Goal: Task Accomplishment & Management: Use online tool/utility

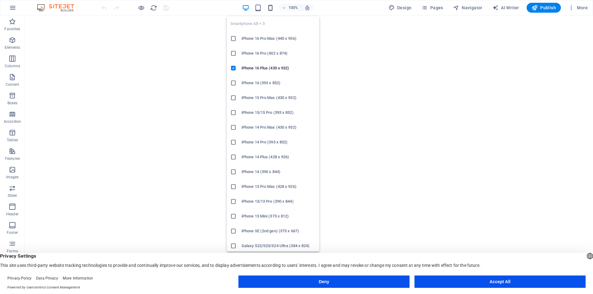
click at [272, 9] on icon "button" at bounding box center [270, 7] width 7 height 7
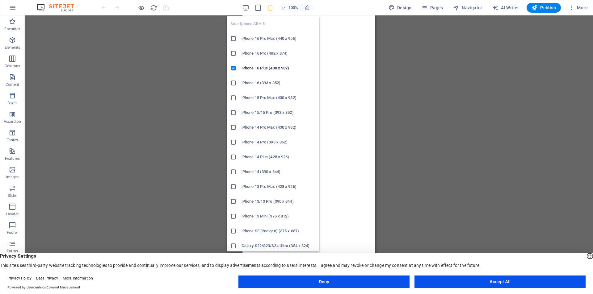
click at [266, 35] on h6 "iPhone 16 Pro Max (440 x 956)" at bounding box center [278, 38] width 74 height 7
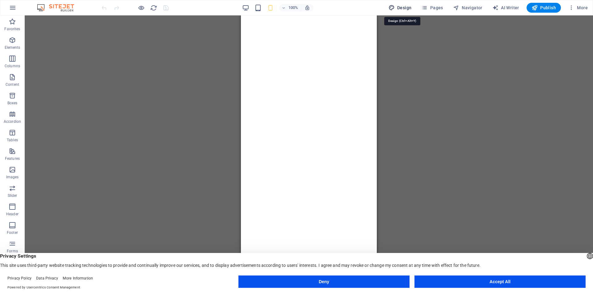
click at [406, 10] on span "Design" at bounding box center [399, 8] width 23 height 6
select select "px"
select select "300"
select select "px"
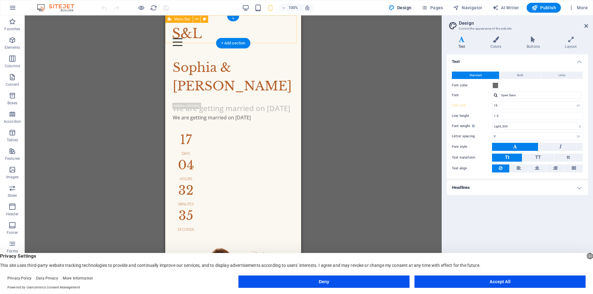
click at [194, 34] on div at bounding box center [233, 33] width 121 height 10
select select "px"
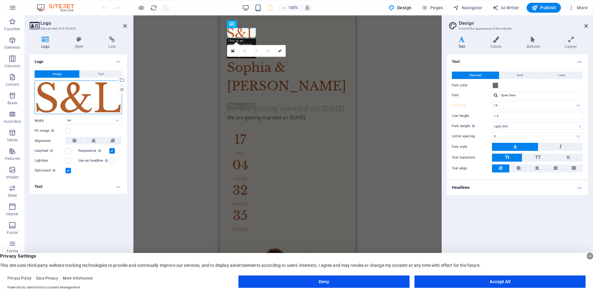
click at [108, 107] on div "Drag files here, click to choose files or select files from Files or our free s…" at bounding box center [78, 98] width 87 height 34
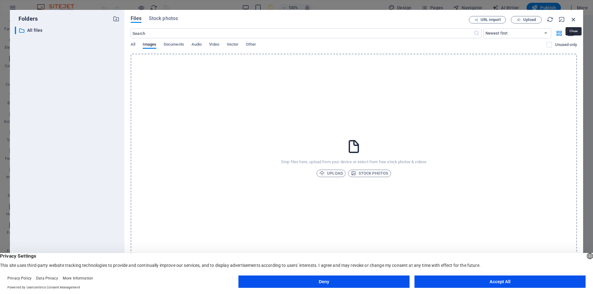
click at [574, 18] on icon "button" at bounding box center [573, 19] width 7 height 7
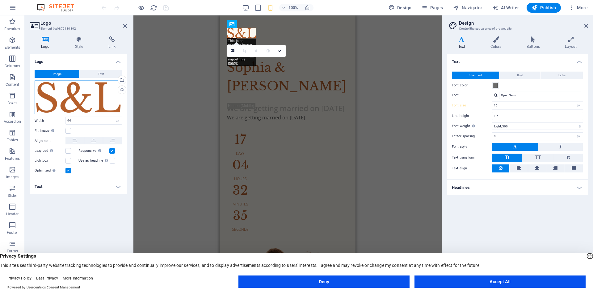
click at [59, 92] on div "Drag files here, click to choose files or select files from Files or our free s…" at bounding box center [78, 98] width 87 height 34
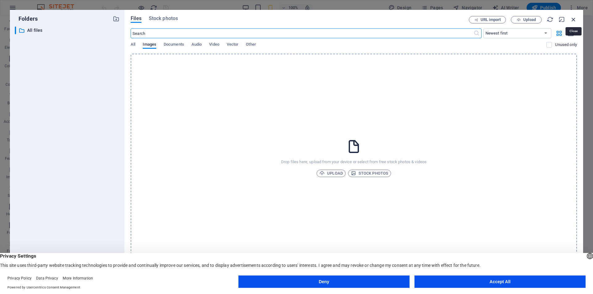
click at [573, 20] on icon "button" at bounding box center [573, 19] width 7 height 7
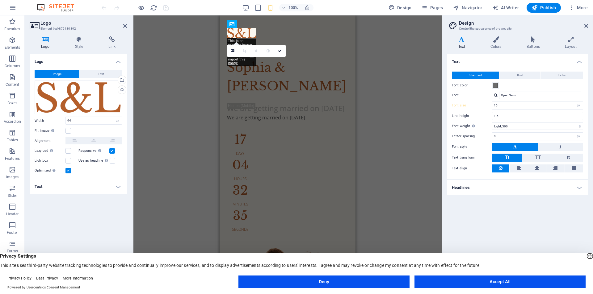
drag, startPoint x: 547, startPoint y: 5, endPoint x: 396, endPoint y: 15, distance: 151.9
click at [396, 15] on div "100% Design Pages Navigator AI Writer Publish More" at bounding box center [296, 7] width 592 height 15
click at [395, 6] on icon "button" at bounding box center [391, 8] width 6 height 6
click at [584, 25] on icon at bounding box center [586, 25] width 4 height 5
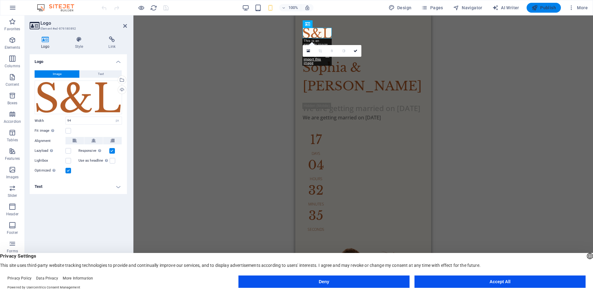
click at [537, 7] on icon "button" at bounding box center [534, 8] width 6 height 6
